Goal: Task Accomplishment & Management: Manage account settings

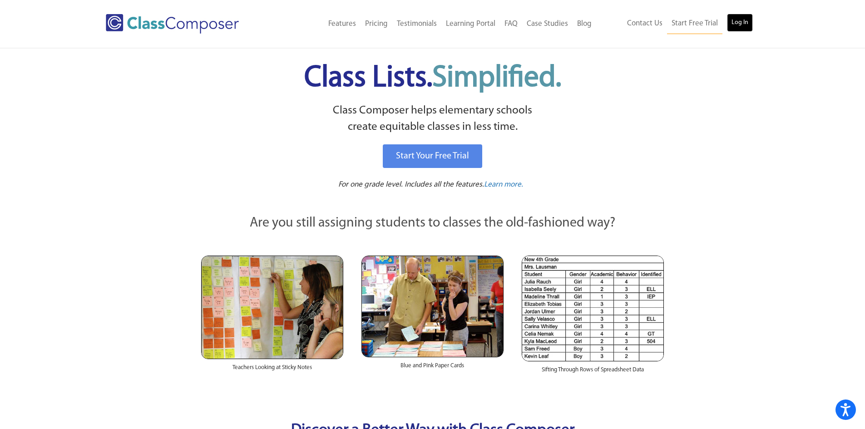
click at [733, 24] on link "Log In" at bounding box center [740, 23] width 26 height 18
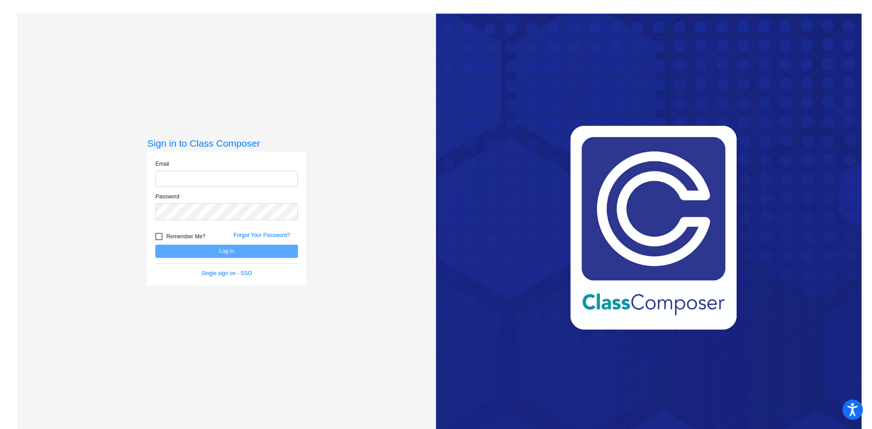
click at [228, 182] on input "email" at bounding box center [226, 179] width 143 height 17
type input "[EMAIL_ADDRESS][PERSON_NAME][DOMAIN_NAME]"
click at [155, 245] on button "Log In" at bounding box center [226, 251] width 143 height 13
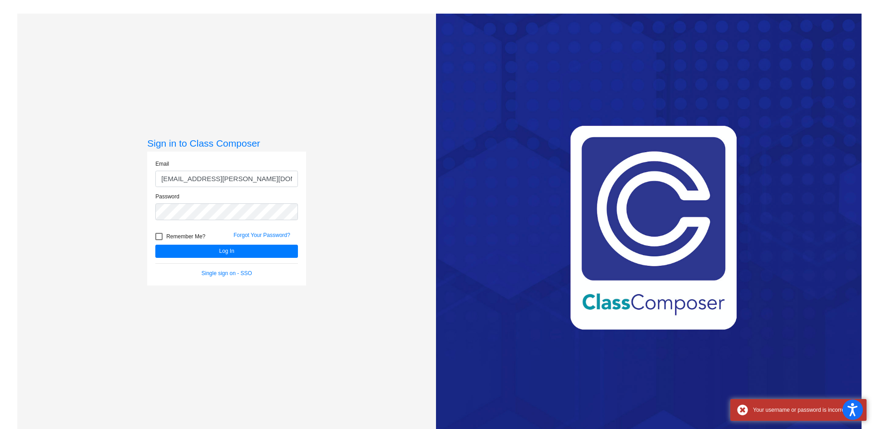
click at [196, 239] on span "Remember Me?" at bounding box center [185, 236] width 39 height 11
click at [159, 240] on input "Remember Me?" at bounding box center [158, 240] width 0 height 0
checkbox input "true"
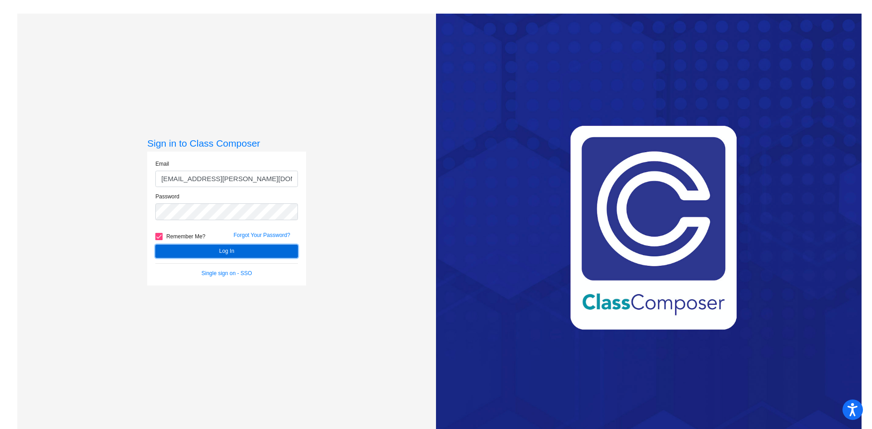
click at [214, 249] on button "Log In" at bounding box center [226, 251] width 143 height 13
click at [214, 250] on button "Log In" at bounding box center [226, 251] width 143 height 13
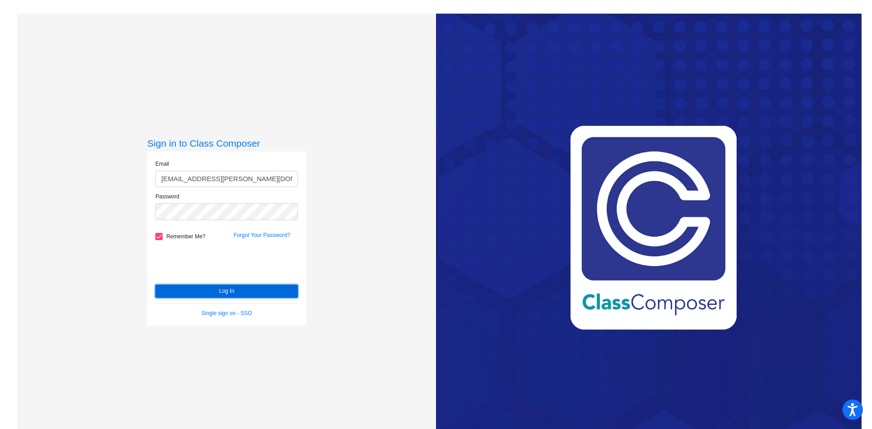
click at [213, 295] on button "Log In" at bounding box center [226, 291] width 143 height 13
click at [227, 292] on button "Log In" at bounding box center [226, 291] width 143 height 13
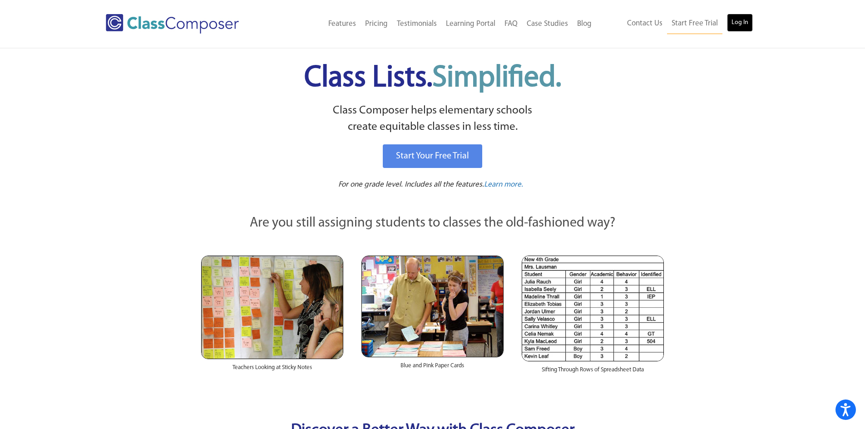
click at [737, 21] on link "Log In" at bounding box center [740, 23] width 26 height 18
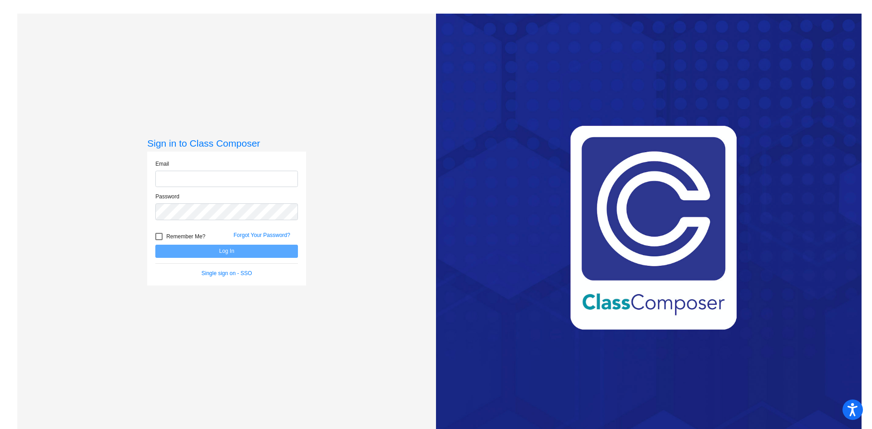
click at [179, 177] on input "email" at bounding box center [226, 179] width 143 height 17
type input "[EMAIL_ADDRESS][PERSON_NAME][DOMAIN_NAME]"
click at [155, 245] on button "Log In" at bounding box center [226, 251] width 143 height 13
click at [226, 247] on button "Log In" at bounding box center [226, 251] width 143 height 13
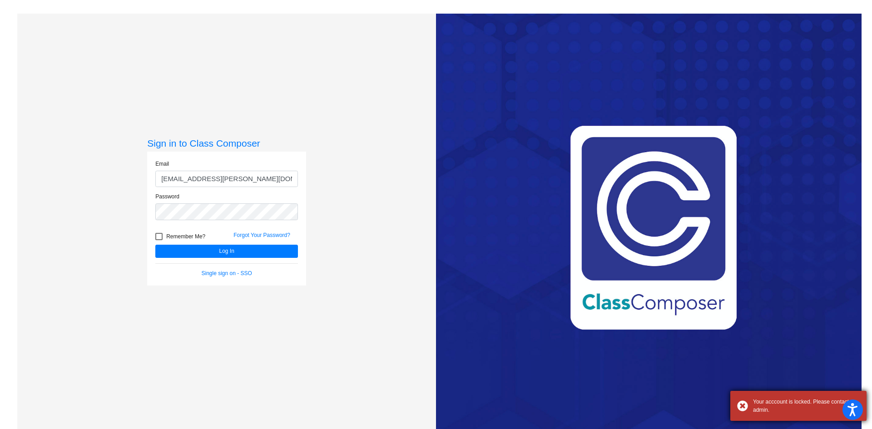
click at [744, 401] on div "Your acccount is locked. Please contact admin." at bounding box center [798, 406] width 136 height 30
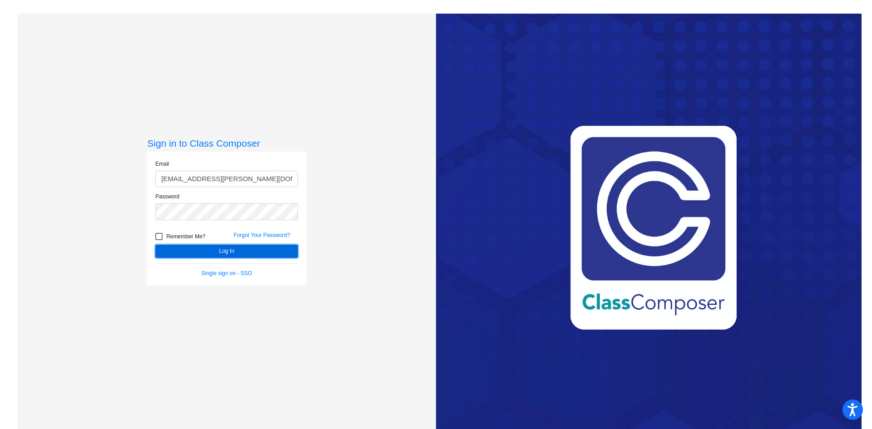
click at [240, 252] on button "Log In" at bounding box center [226, 251] width 143 height 13
click at [219, 179] on input "email" at bounding box center [226, 179] width 143 height 17
type input "[EMAIL_ADDRESS][PERSON_NAME][DOMAIN_NAME]"
click at [155, 245] on button "Log In" at bounding box center [226, 251] width 143 height 13
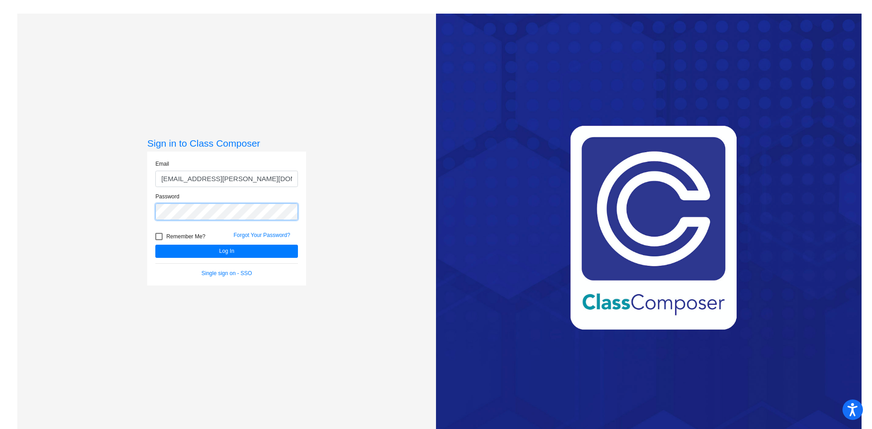
click at [137, 219] on div "Sign in to Class Composer Email nklotz@hart.k12.mi.us Password Remember Me? For…" at bounding box center [226, 228] width 419 height 429
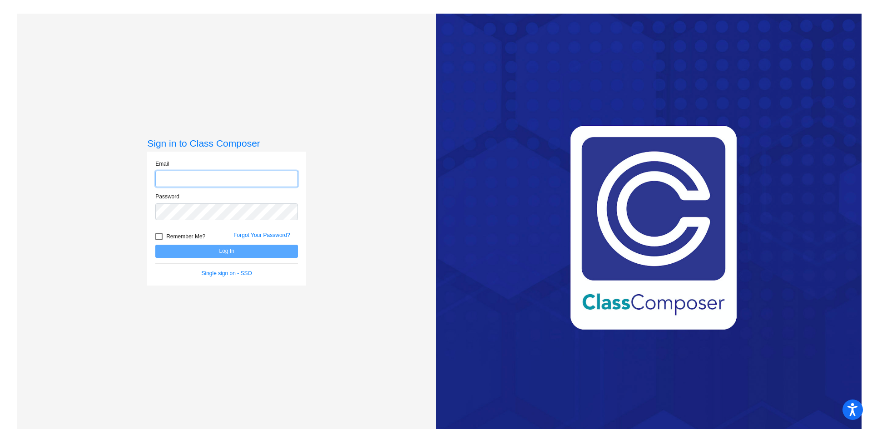
click at [196, 181] on input "email" at bounding box center [226, 179] width 143 height 17
type input "[EMAIL_ADDRESS][PERSON_NAME][DOMAIN_NAME]"
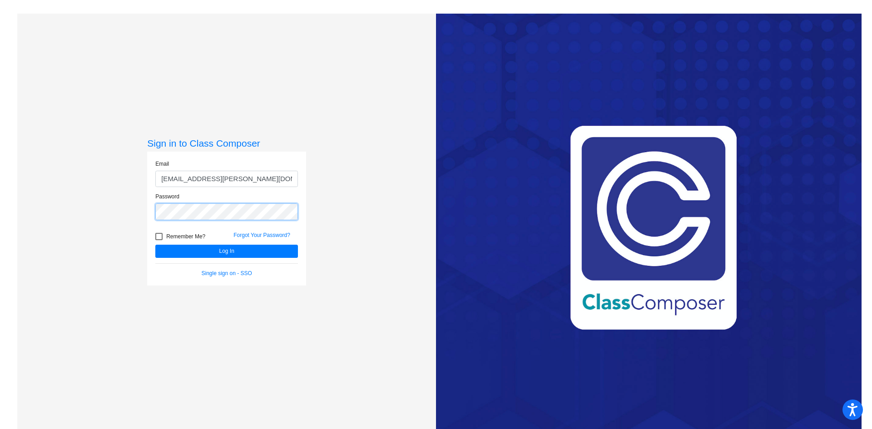
click at [155, 245] on button "Log In" at bounding box center [226, 251] width 143 height 13
